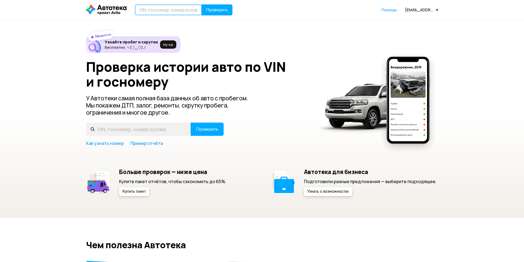
click at [174, 7] on input "text" at bounding box center [168, 9] width 67 height 11
paste input "[US_VEHICLE_IDENTIFICATION_NUMBER]"
type input "[US_VEHICLE_IDENTIFICATION_NUMBER]"
click at [219, 12] on span "Проверить" at bounding box center [217, 10] width 22 height 4
click at [179, 14] on input "text" at bounding box center [168, 9] width 67 height 11
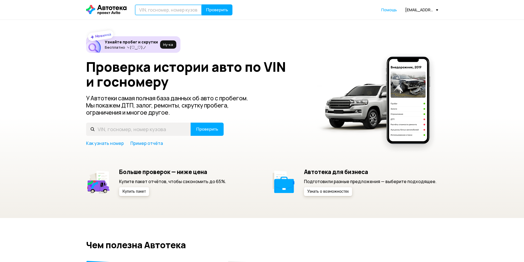
paste input "[VEHICLE_IDENTIFICATION_NUMBER]"
type input "[VEHICLE_IDENTIFICATION_NUMBER]"
click at [202, 4] on button "Проверить" at bounding box center [217, 9] width 31 height 11
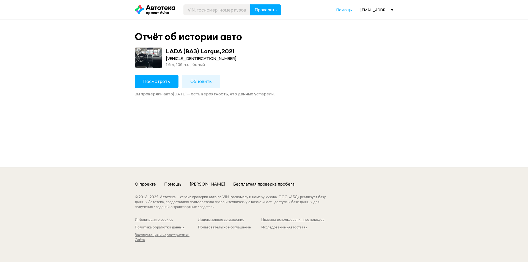
click at [152, 77] on button "Посмотреть" at bounding box center [157, 81] width 44 height 13
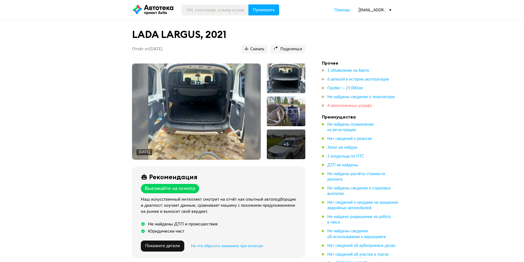
click at [352, 108] on span "4 неоплаченных штрафа" at bounding box center [349, 106] width 44 height 4
click at [206, 8] on input "text" at bounding box center [214, 9] width 67 height 11
paste input "[VEHICLE_IDENTIFICATION_NUMBER]"
type input "[VEHICLE_IDENTIFICATION_NUMBER]"
click at [264, 10] on span "Проверить" at bounding box center [264, 10] width 22 height 4
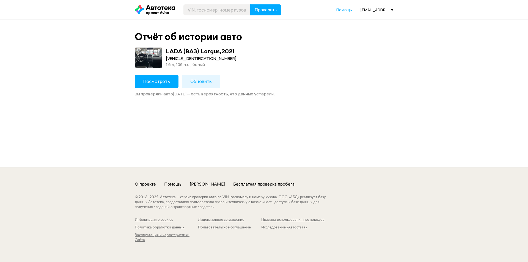
click at [202, 84] on span "Обновить" at bounding box center [200, 81] width 21 height 6
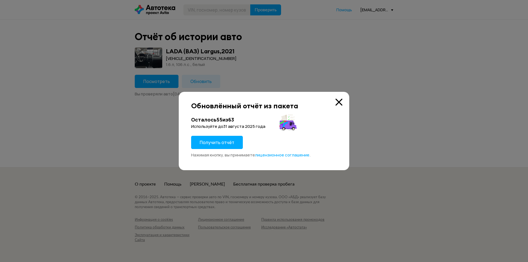
click at [219, 143] on span "Получить отчёт" at bounding box center [217, 142] width 35 height 6
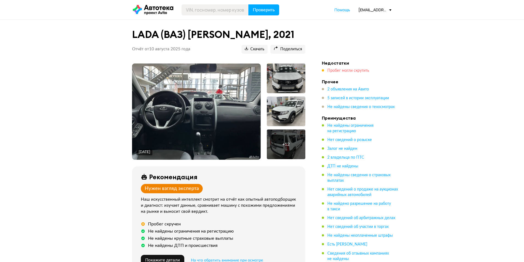
click at [359, 71] on span "Пробег могли скрутить" at bounding box center [348, 71] width 42 height 4
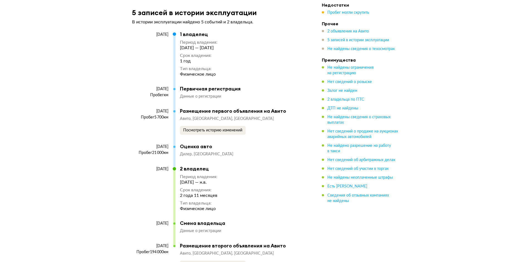
scroll to position [1470, 0]
